Goal: Navigation & Orientation: Find specific page/section

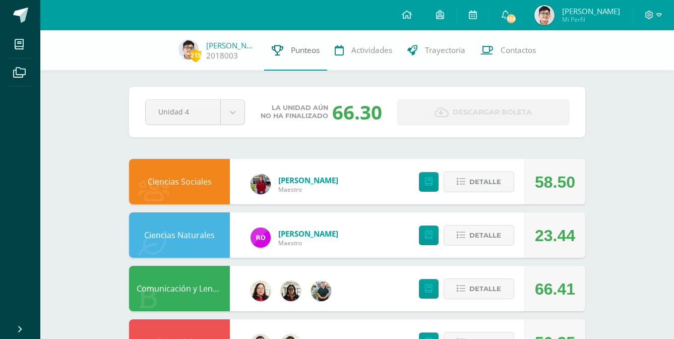
scroll to position [30, 0]
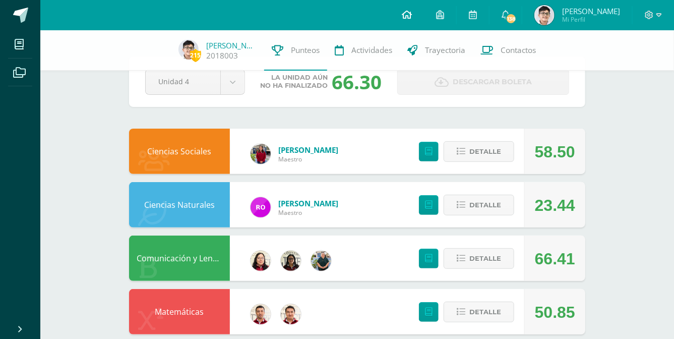
click at [405, 18] on icon at bounding box center [407, 14] width 10 height 9
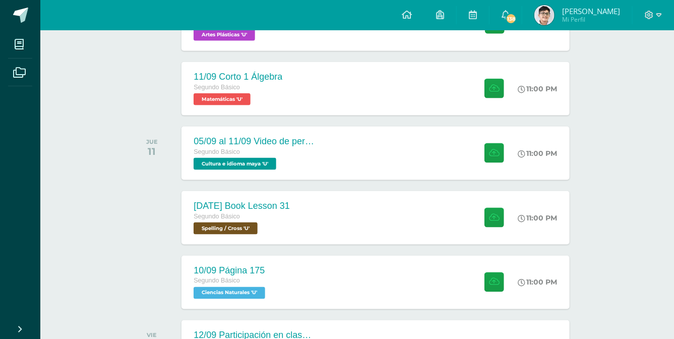
scroll to position [476, 0]
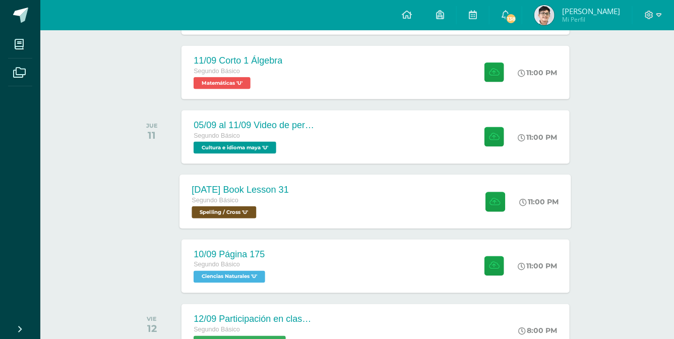
click at [344, 186] on div "11 sep Book Lesson 31 Segundo Básico Spelling / Cross 'U' 11:00 PM 11 sep Book …" at bounding box center [376, 202] width 392 height 54
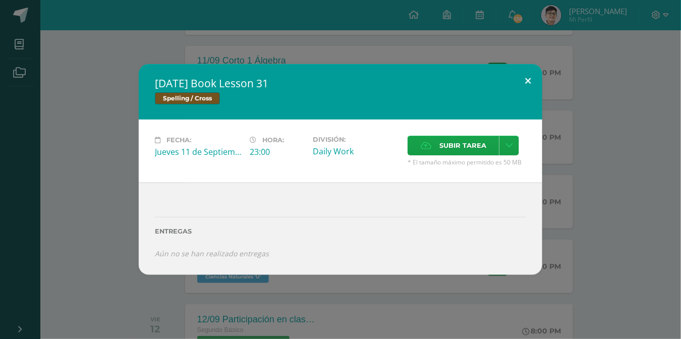
click at [537, 77] on button at bounding box center [528, 81] width 29 height 34
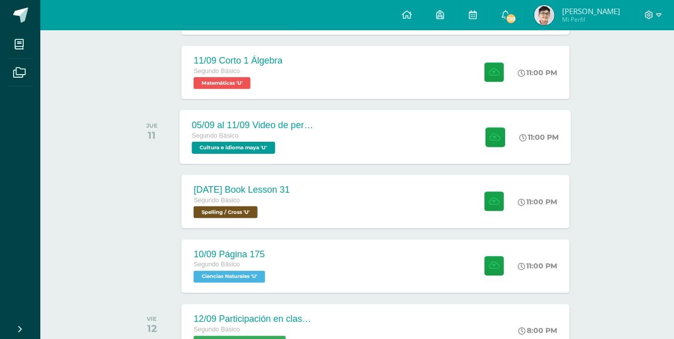
click at [446, 136] on div "05/09 al 11/09 Video de personaje destacado de Guatemala. Segundo Básico Cultur…" at bounding box center [376, 137] width 392 height 54
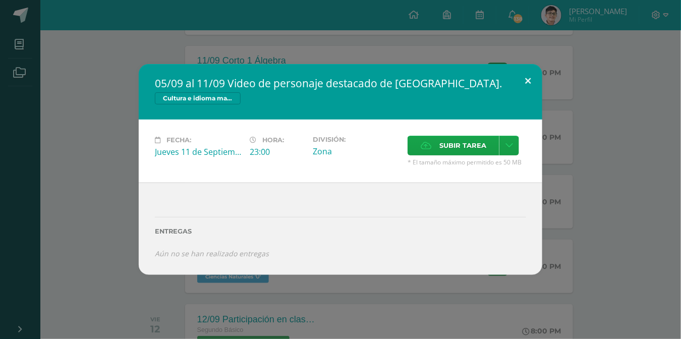
click at [521, 83] on button at bounding box center [528, 81] width 29 height 34
